Goal: Find specific page/section: Find specific page/section

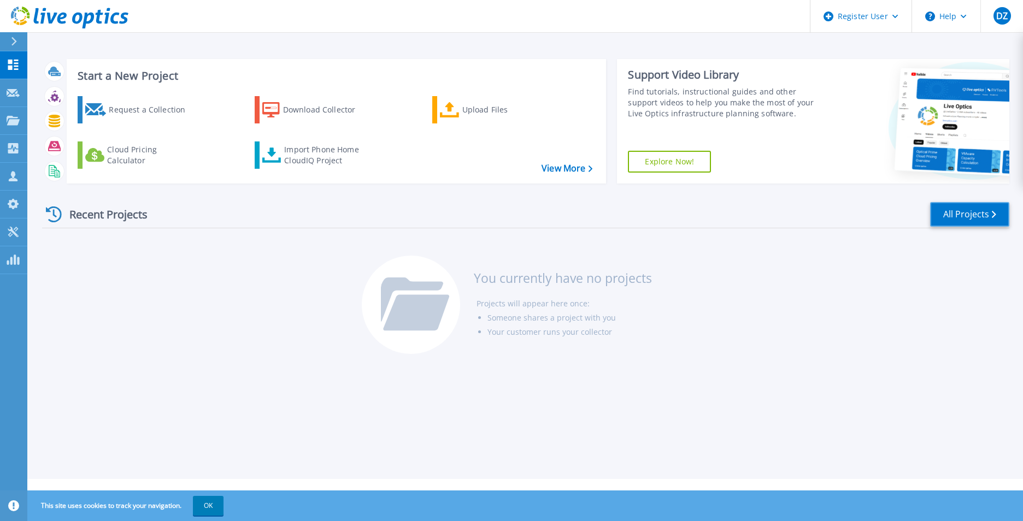
click at [968, 206] on link "All Projects" at bounding box center [969, 214] width 79 height 25
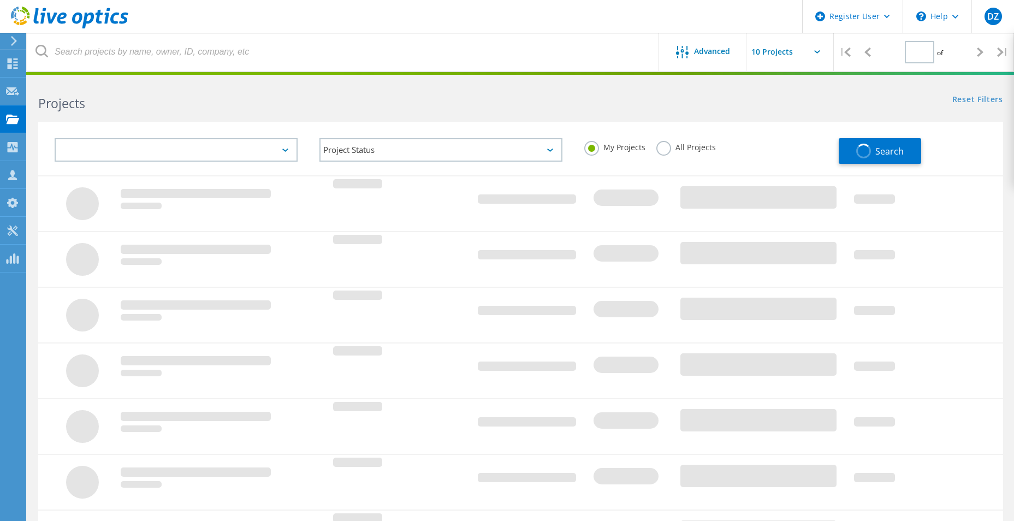
type input "1"
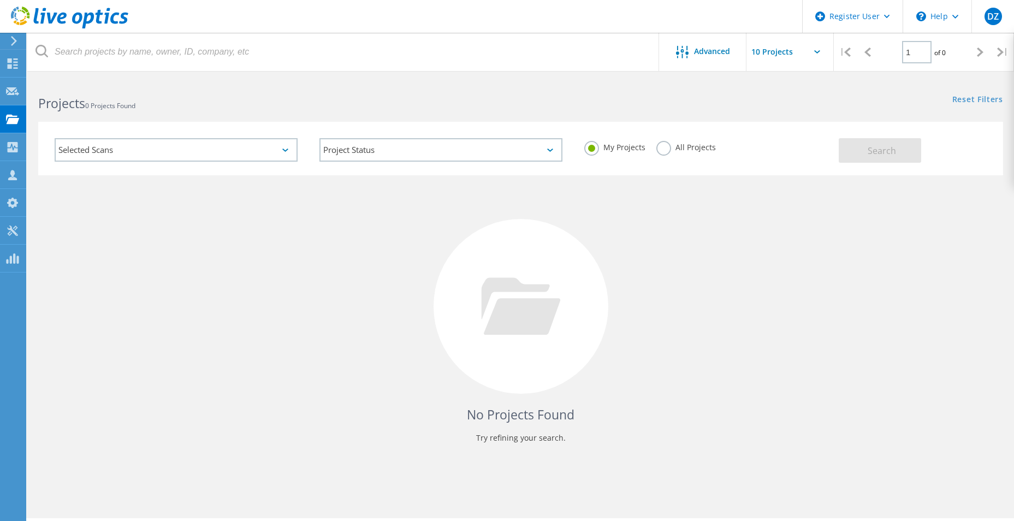
click at [664, 151] on label "All Projects" at bounding box center [687, 146] width 60 height 10
click at [0, 0] on input "All Projects" at bounding box center [0, 0] width 0 height 0
click at [881, 145] on span "Search" at bounding box center [882, 151] width 28 height 12
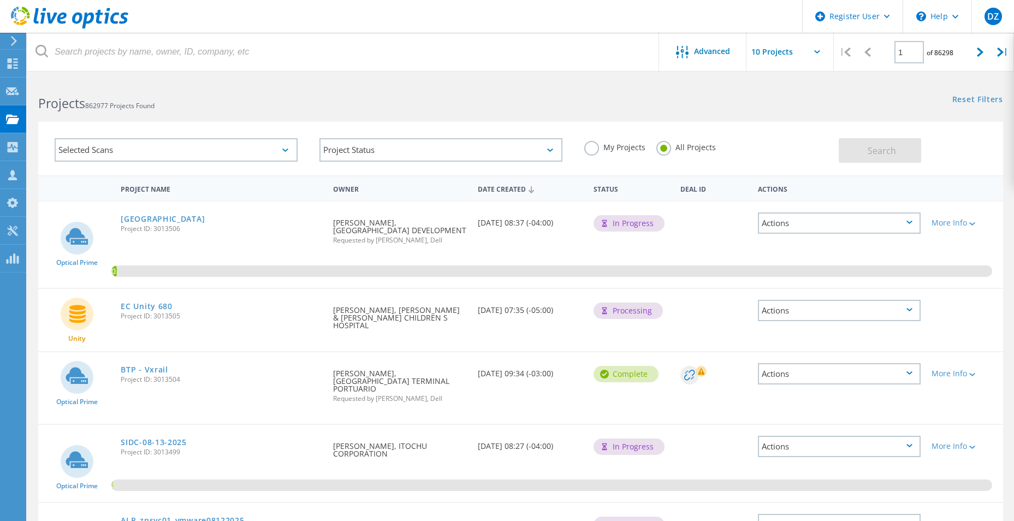
click at [290, 147] on div "Selected Scans" at bounding box center [176, 149] width 243 height 23
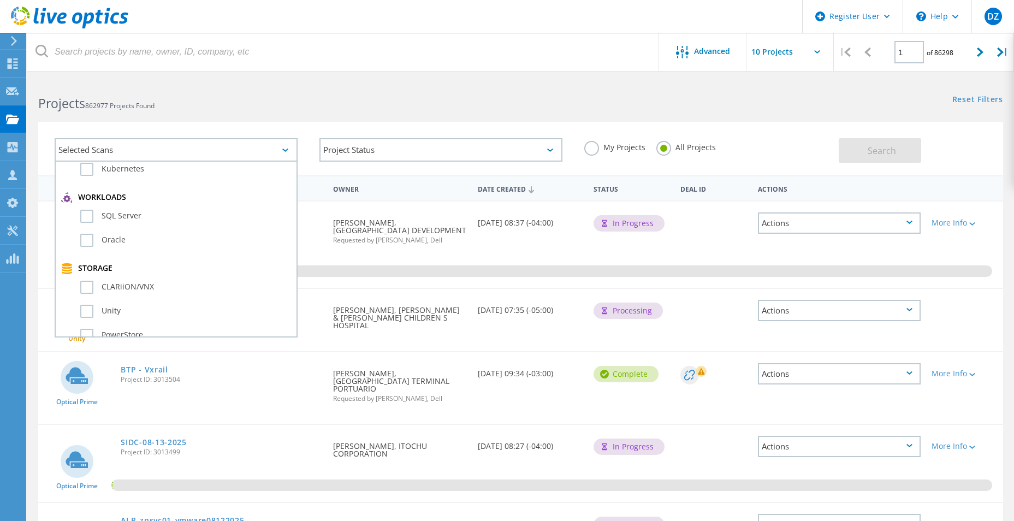
scroll to position [164, 0]
click at [91, 295] on label "Unity" at bounding box center [185, 297] width 211 height 13
click at [0, 0] on input "Unity" at bounding box center [0, 0] width 0 height 0
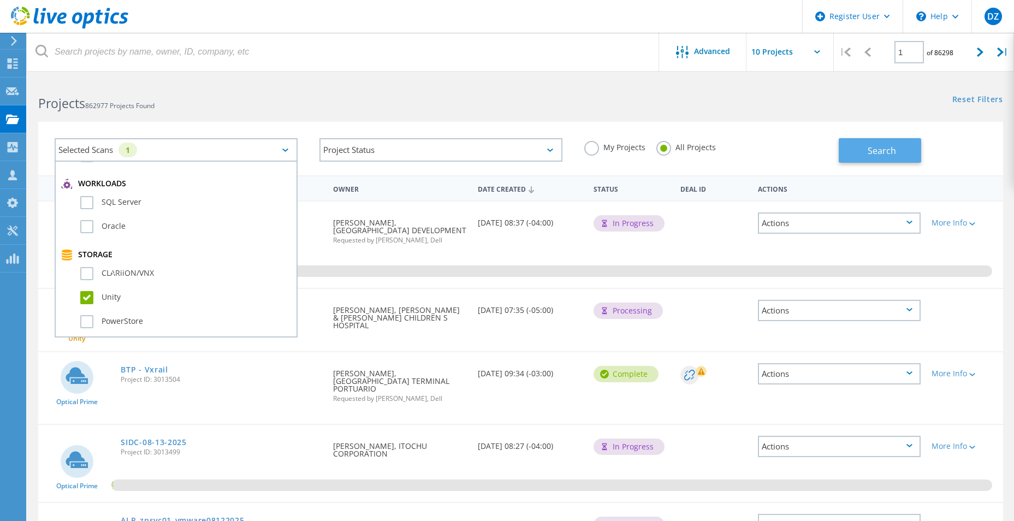
click at [889, 161] on button "Search" at bounding box center [880, 150] width 82 height 25
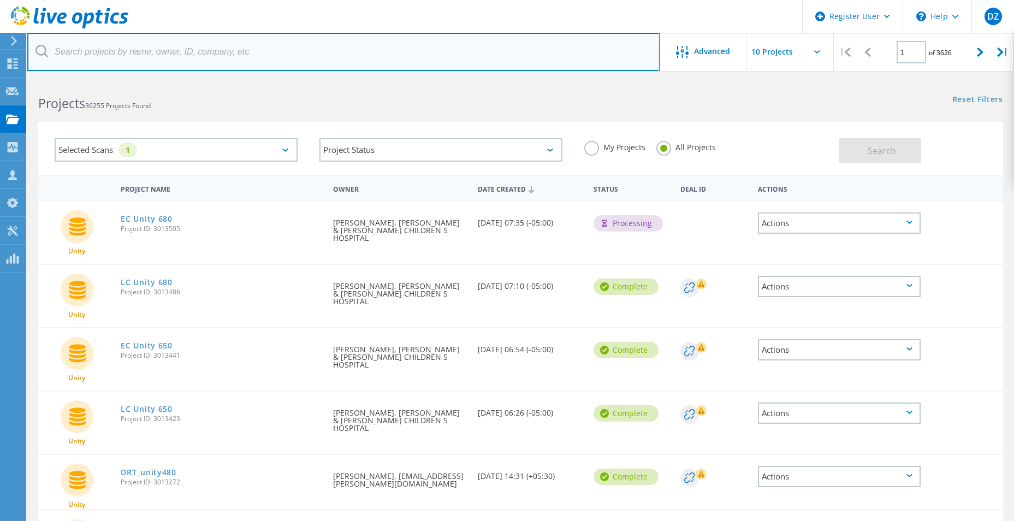
click at [286, 54] on input "text" at bounding box center [343, 52] width 633 height 38
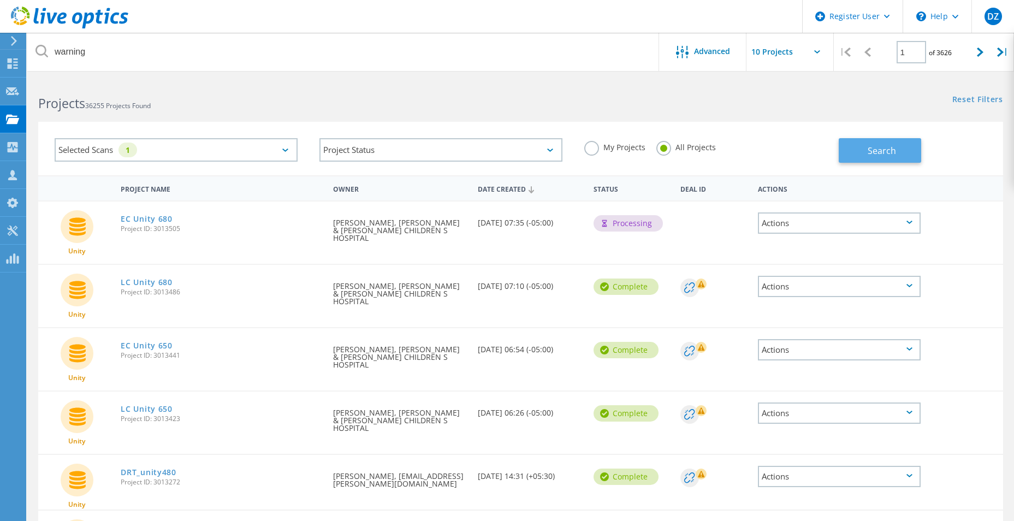
click at [907, 146] on button "Search" at bounding box center [880, 150] width 82 height 25
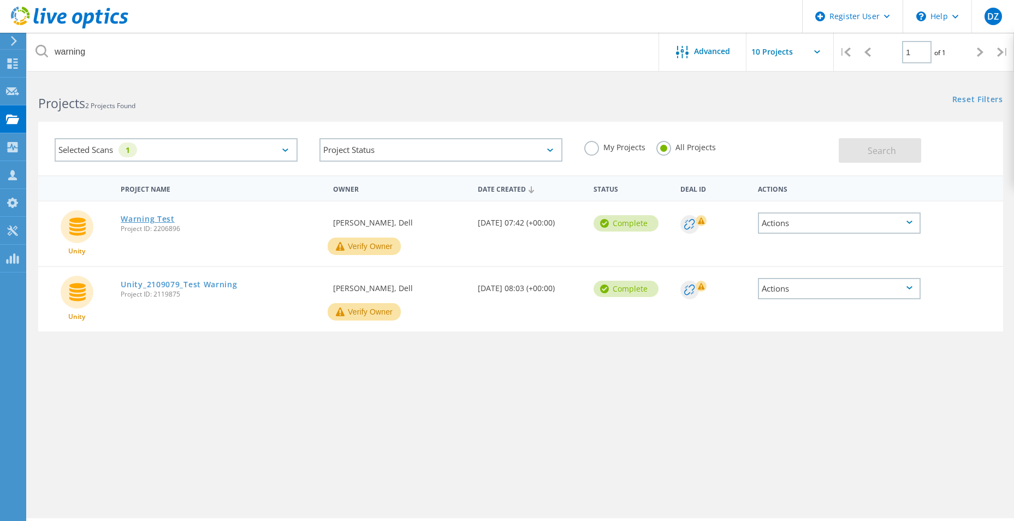
click at [173, 219] on link "Warning Test" at bounding box center [148, 219] width 54 height 8
click at [214, 285] on link "Unity_2109079_Test Warning" at bounding box center [179, 285] width 116 height 8
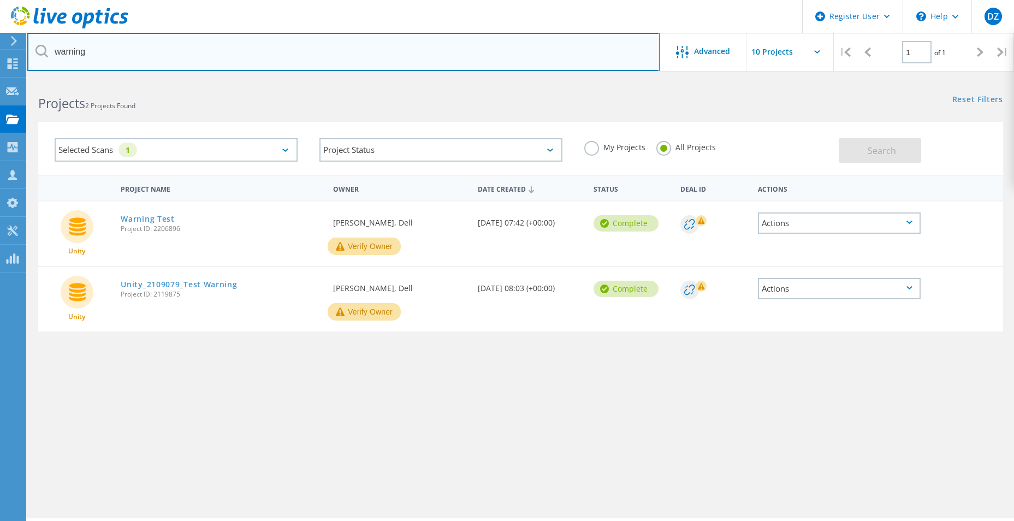
click at [211, 51] on input "warning" at bounding box center [343, 52] width 633 height 38
type input "warn"
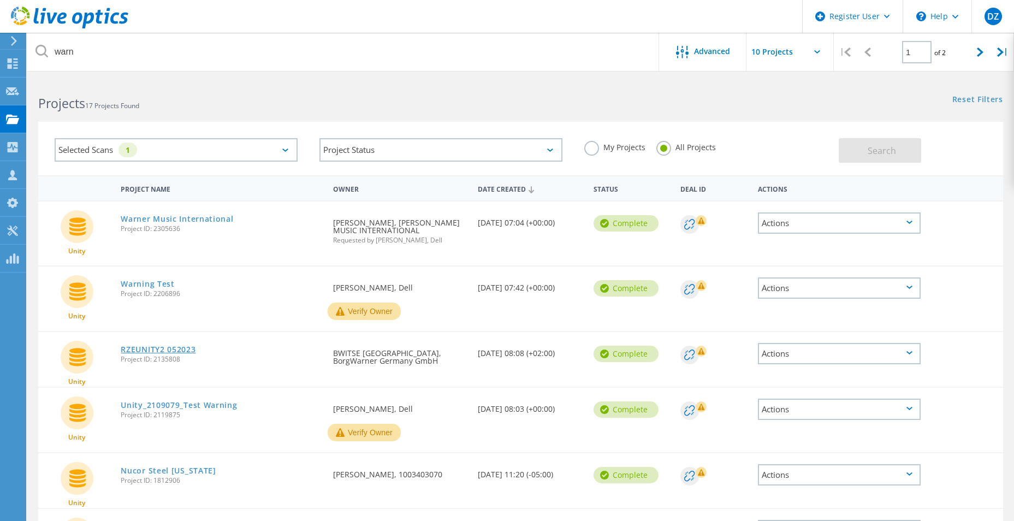
click at [164, 352] on link "RZEUNITY2 052023" at bounding box center [158, 350] width 75 height 8
click at [166, 467] on link "Nucor Steel Texas" at bounding box center [168, 471] width 95 height 8
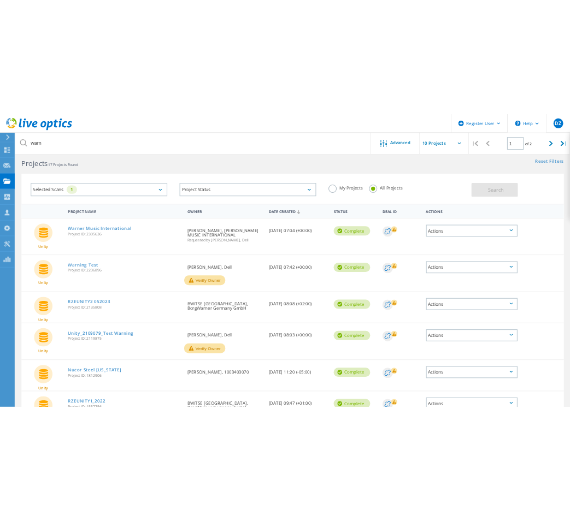
scroll to position [0, 0]
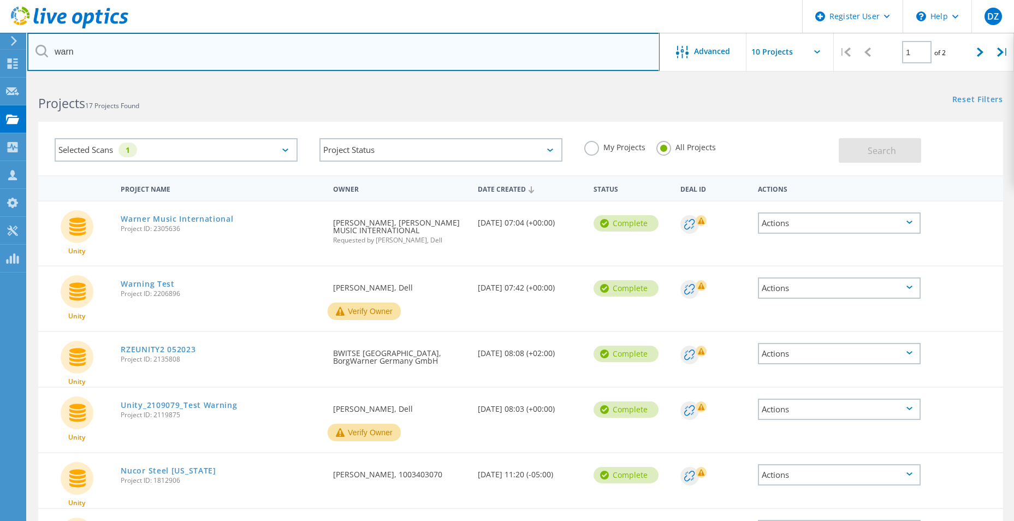
click at [110, 56] on input "warn" at bounding box center [343, 52] width 633 height 38
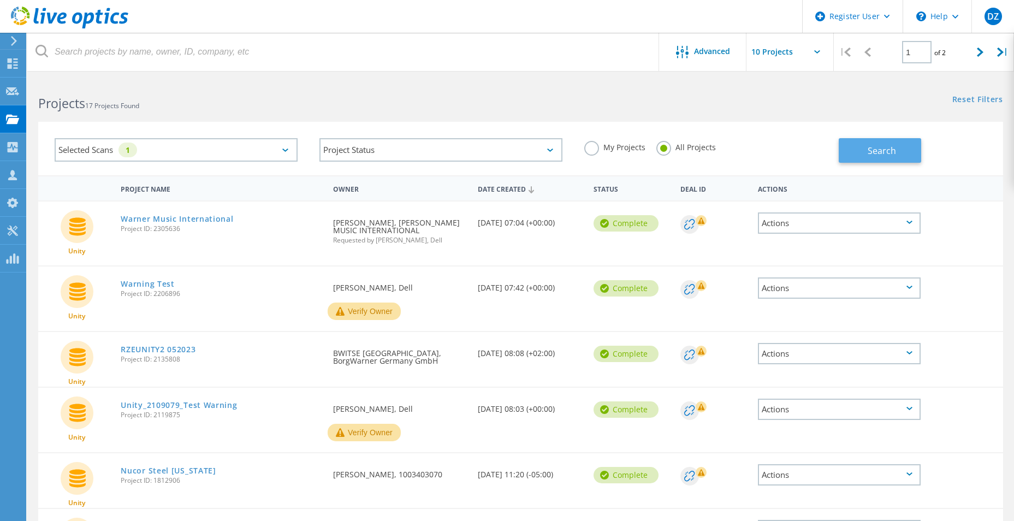
click at [895, 151] on span "Search" at bounding box center [882, 151] width 28 height 12
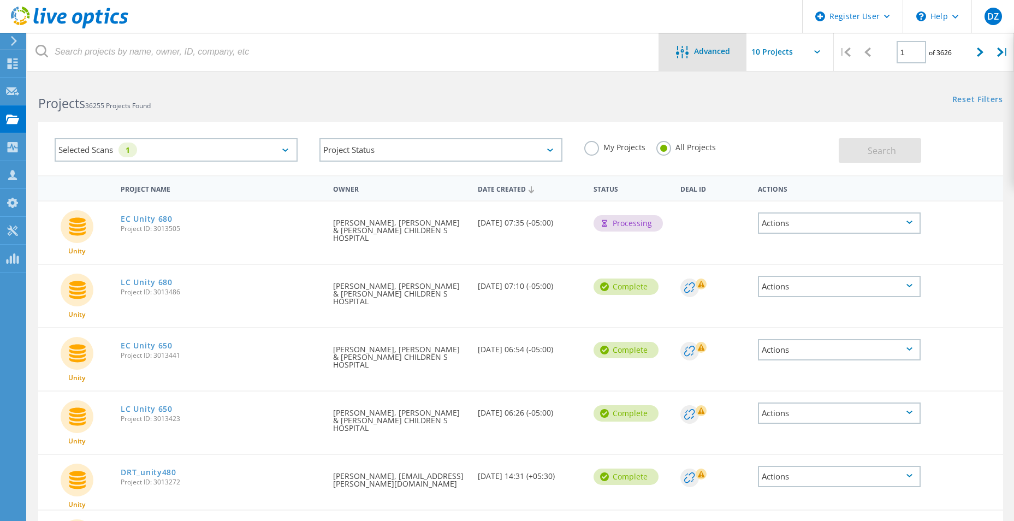
click at [724, 55] on span "Advanced" at bounding box center [712, 52] width 36 height 8
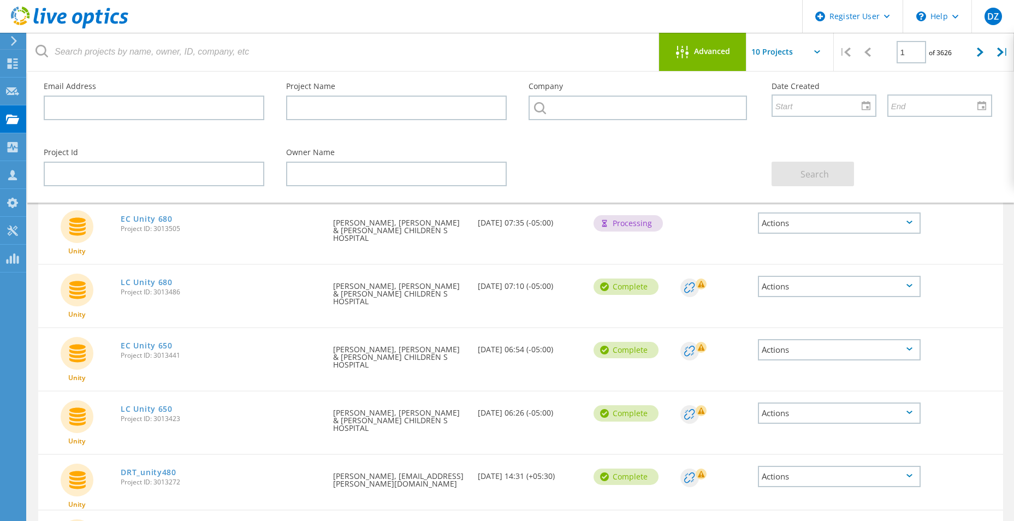
click at [723, 229] on div "Unity EC Unity 680 Project ID: 3013505 Requested By Chris Solverson, ANN & ROBE…" at bounding box center [520, 233] width 965 height 62
click at [812, 52] on input "text" at bounding box center [801, 52] width 109 height 38
click at [705, 40] on div "Advanced" at bounding box center [702, 52] width 87 height 38
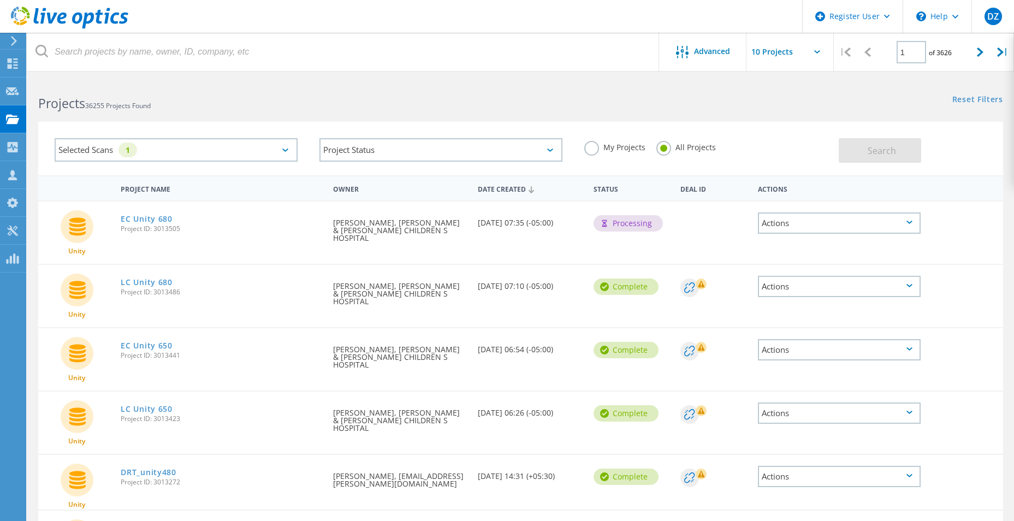
click at [736, 95] on div "Reset Filters Show Filters" at bounding box center [767, 89] width 493 height 20
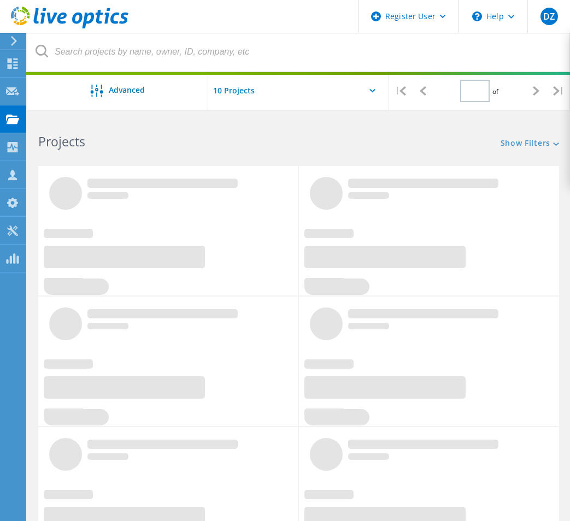
type input "1"
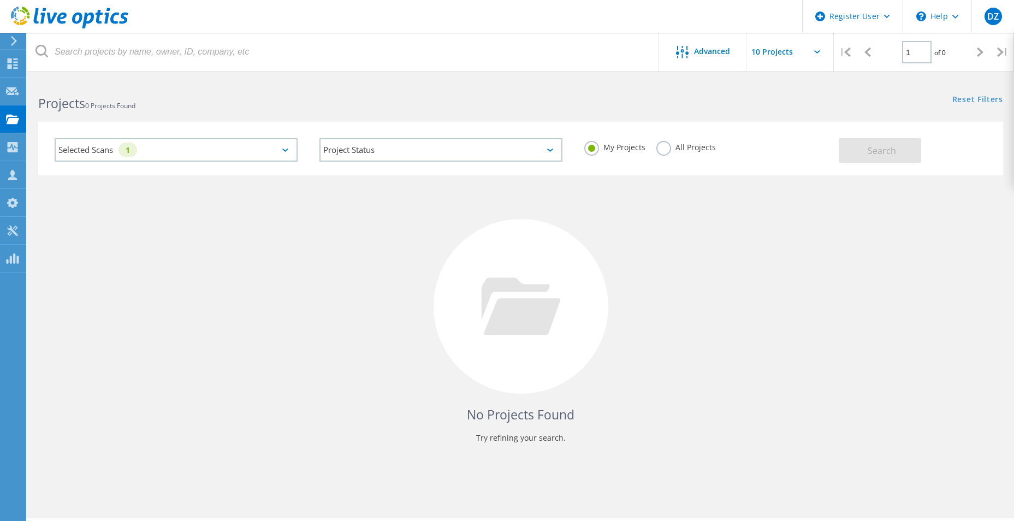
click at [577, 145] on label "All Projects" at bounding box center [687, 146] width 60 height 10
click at [0, 0] on input "All Projects" at bounding box center [0, 0] width 0 height 0
click at [577, 155] on span "Search" at bounding box center [882, 151] width 28 height 12
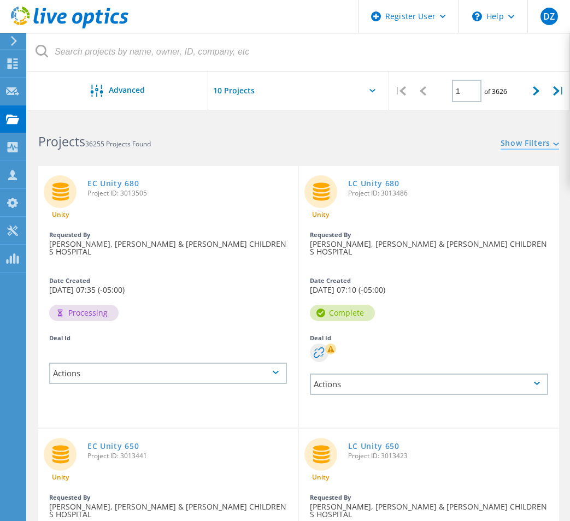
click at [540, 139] on link "Show Filters" at bounding box center [529, 143] width 58 height 9
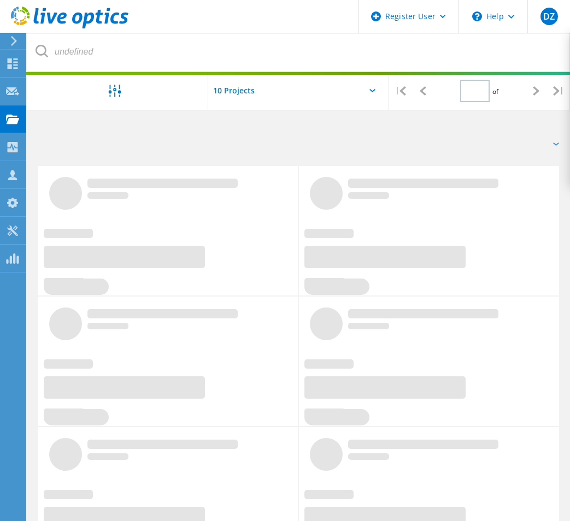
type input "1"
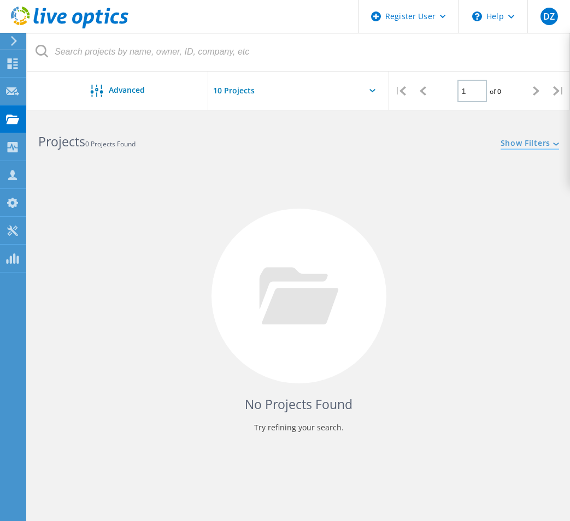
click at [549, 145] on link "Show Filters" at bounding box center [529, 143] width 58 height 9
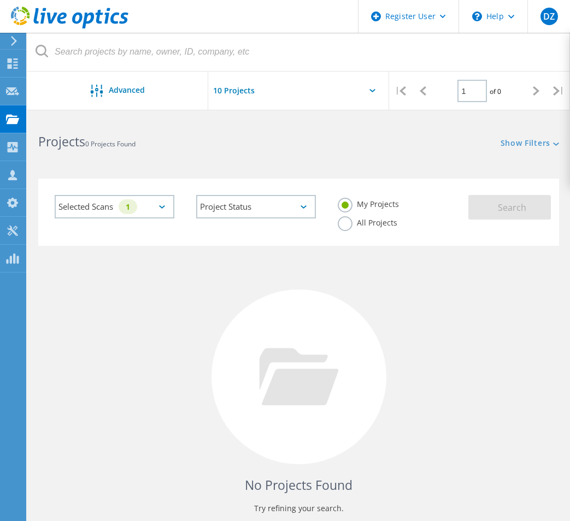
click at [346, 223] on label "All Projects" at bounding box center [368, 221] width 60 height 10
click at [0, 0] on input "All Projects" at bounding box center [0, 0] width 0 height 0
click at [491, 206] on button "Search" at bounding box center [509, 207] width 82 height 25
